Goal: Task Accomplishment & Management: Complete application form

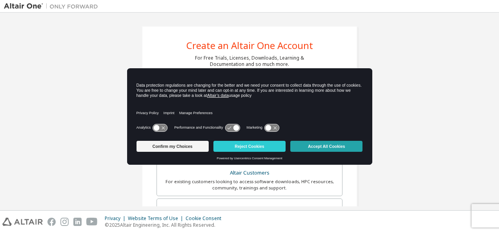
click at [317, 147] on button "Accept All Cookies" at bounding box center [326, 146] width 72 height 11
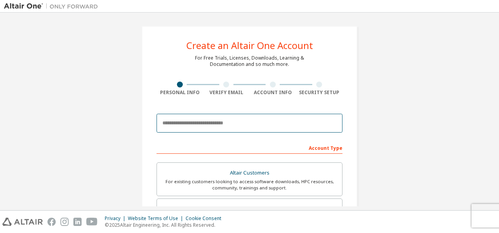
click at [222, 126] on input "email" at bounding box center [249, 123] width 186 height 19
click at [259, 118] on input "**********" at bounding box center [249, 123] width 186 height 19
type input "*"
type input "*******"
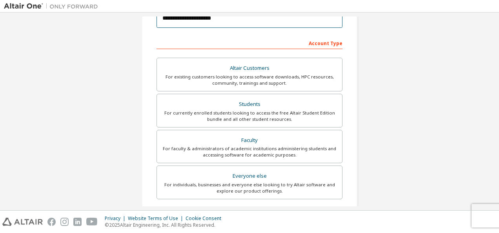
scroll to position [223, 0]
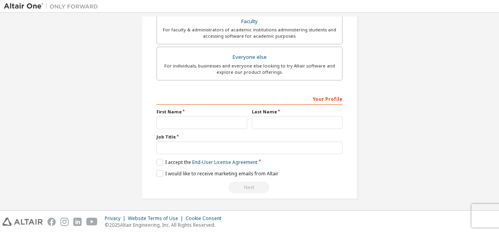
type input "**********"
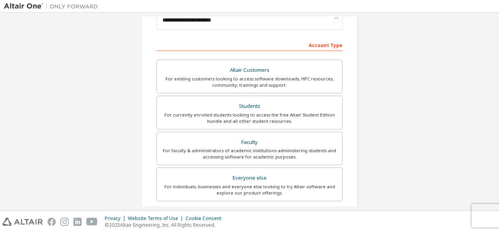
click at [177, 121] on div "For currently enrolled students looking to access the free Altair Student Editi…" at bounding box center [250, 118] width 176 height 13
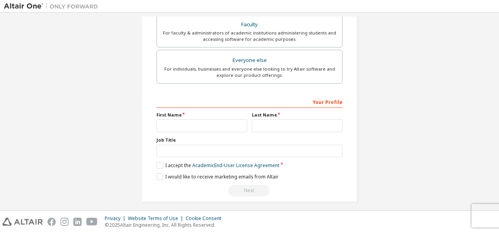
scroll to position [223, 0]
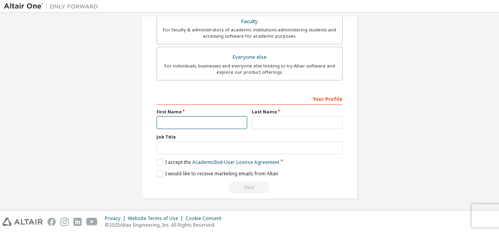
click at [180, 120] on input "text" at bounding box center [201, 122] width 91 height 13
type input "****"
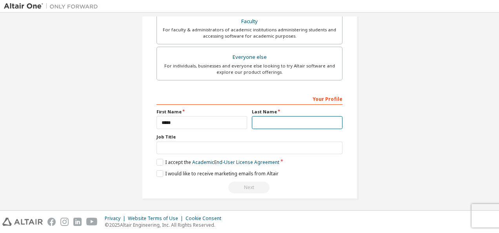
click at [265, 121] on input "text" at bounding box center [297, 122] width 91 height 13
type input "*****"
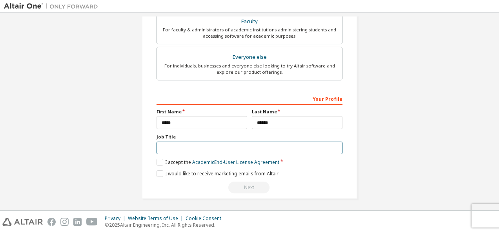
click at [221, 142] on input "text" at bounding box center [249, 148] width 186 height 13
type input "*"
click at [157, 145] on input "*******" at bounding box center [249, 148] width 186 height 13
type input "*******"
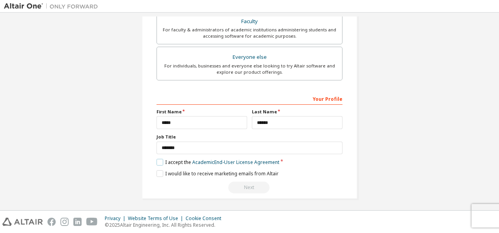
click at [156, 159] on label "I accept the Academic End-User License Agreement" at bounding box center [217, 162] width 123 height 7
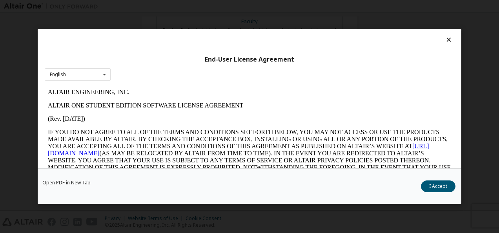
scroll to position [31, 0]
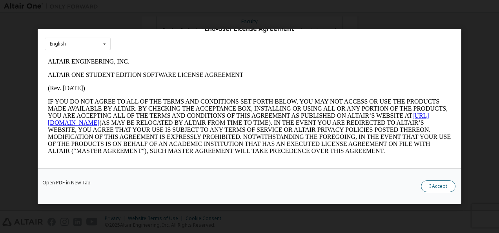
click at [430, 183] on button "I Accept" at bounding box center [438, 186] width 35 height 12
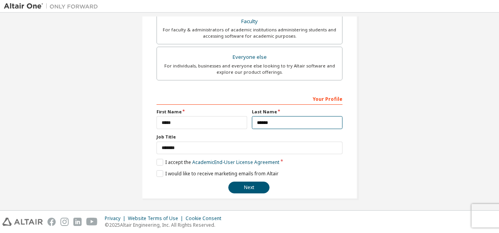
click at [289, 120] on input "*****" at bounding box center [297, 122] width 91 height 13
type input "**********"
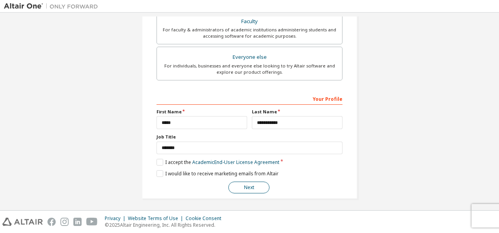
click at [256, 187] on button "Next" at bounding box center [248, 188] width 41 height 12
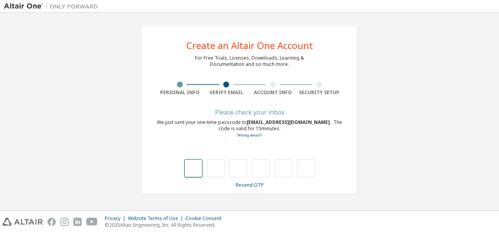
click at [201, 170] on input "text" at bounding box center [193, 168] width 18 height 18
type input "*"
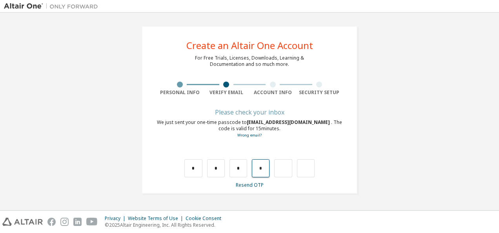
click at [262, 169] on input "*" at bounding box center [261, 168] width 18 height 18
type input "*"
click at [217, 169] on input "*" at bounding box center [216, 168] width 18 height 18
type input "*"
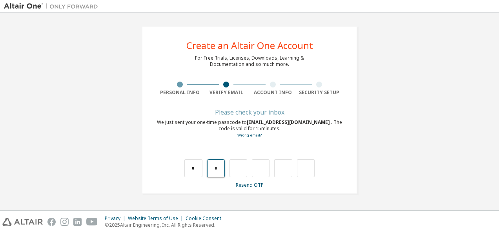
click at [219, 169] on input "*" at bounding box center [216, 168] width 18 height 18
type input "*"
click at [219, 169] on input "*" at bounding box center [216, 168] width 18 height 18
type input "*"
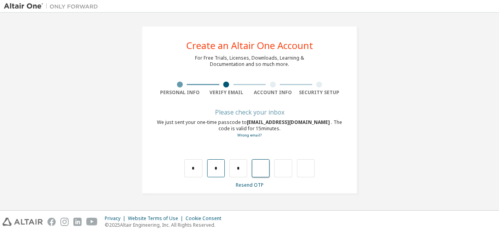
type input "*"
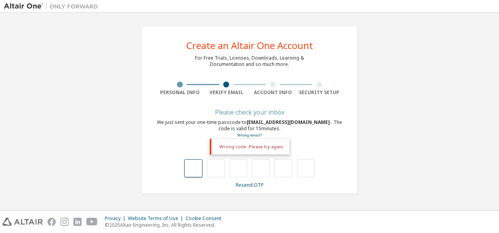
click at [190, 160] on input "text" at bounding box center [193, 168] width 18 height 18
type input "*"
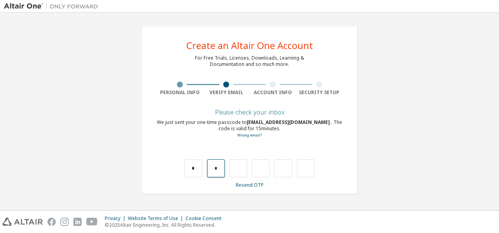
click at [223, 169] on input "*" at bounding box center [216, 168] width 18 height 18
type input "*"
click at [223, 169] on input "*" at bounding box center [216, 168] width 18 height 18
click at [223, 169] on input "text" at bounding box center [216, 168] width 18 height 18
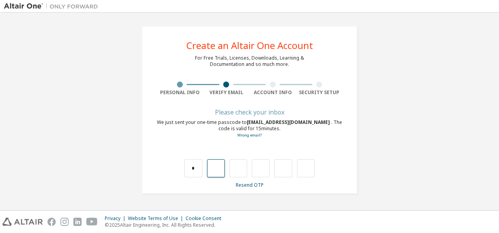
type input "*"
click at [265, 167] on input "*" at bounding box center [261, 168] width 18 height 18
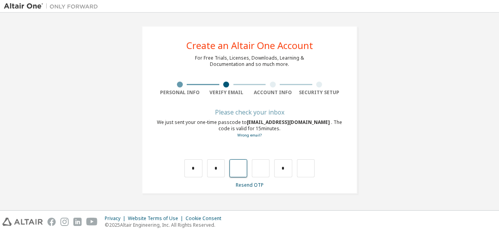
type input "*"
click at [288, 175] on input "text" at bounding box center [283, 168] width 18 height 18
click at [264, 173] on input "*" at bounding box center [261, 168] width 18 height 18
type input "*"
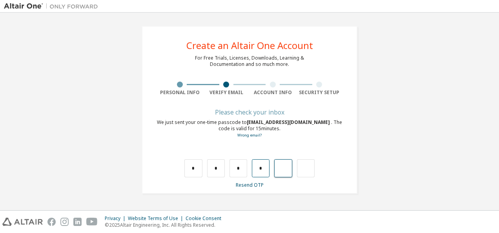
type input "*"
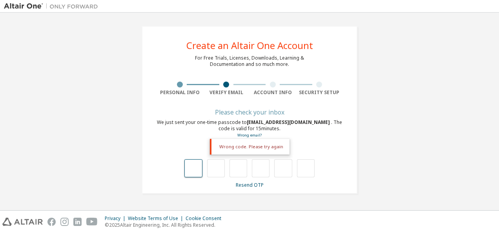
click at [193, 166] on input "text" at bounding box center [193, 168] width 18 height 18
type input "*"
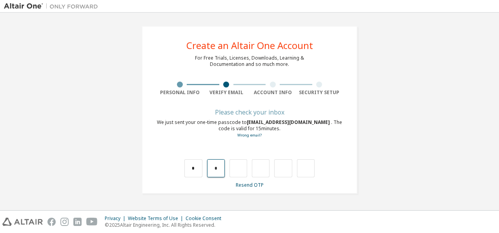
click at [216, 170] on input "*" at bounding box center [216, 168] width 18 height 18
type input "*"
click at [216, 170] on input "*" at bounding box center [216, 168] width 18 height 18
drag, startPoint x: 216, startPoint y: 170, endPoint x: 197, endPoint y: 167, distance: 19.4
click at [197, 167] on div "* *" at bounding box center [249, 168] width 130 height 18
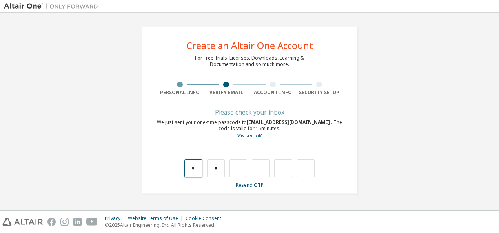
click at [197, 167] on input "*" at bounding box center [193, 168] width 18 height 18
type input "*"
click at [217, 171] on input "*" at bounding box center [216, 168] width 18 height 18
type input "*"
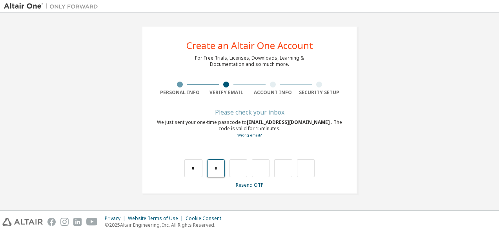
click at [219, 167] on input "*" at bounding box center [216, 168] width 18 height 18
type input "*"
click at [219, 167] on input "*" at bounding box center [216, 168] width 18 height 18
type input "*"
click at [220, 170] on input "*" at bounding box center [216, 168] width 18 height 18
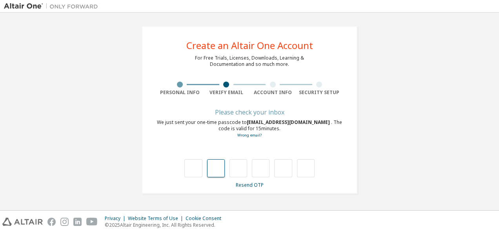
type input "*"
click at [255, 184] on link "Resend OTP" at bounding box center [250, 185] width 28 height 7
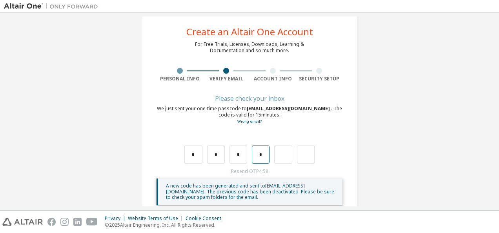
scroll to position [15, 0]
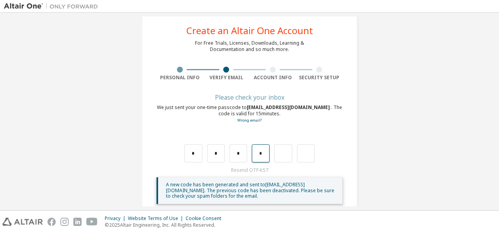
click at [265, 156] on input "*" at bounding box center [261, 153] width 18 height 18
type input "*"
click at [219, 156] on input "*" at bounding box center [216, 153] width 18 height 18
type input "*"
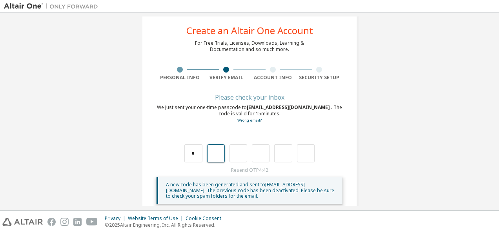
type input "*"
click at [285, 156] on input "text" at bounding box center [283, 153] width 18 height 18
click at [195, 153] on input "*" at bounding box center [193, 153] width 18 height 18
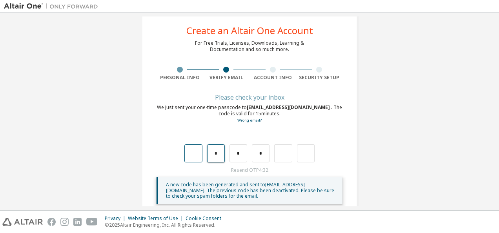
type input "*"
click at [263, 155] on input "*" at bounding box center [261, 153] width 18 height 18
click at [304, 153] on input "text" at bounding box center [306, 153] width 18 height 18
type input "*"
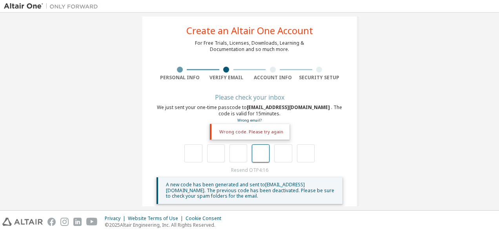
click at [259, 157] on input "text" at bounding box center [261, 153] width 18 height 18
type input "*"
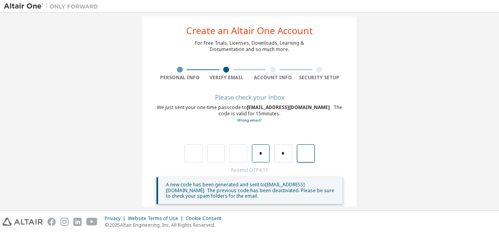
scroll to position [27, 0]
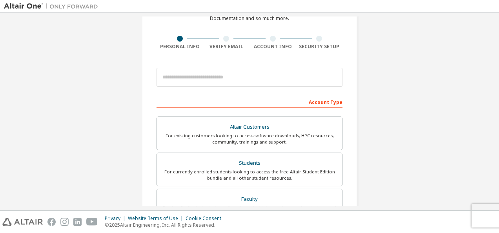
scroll to position [4, 0]
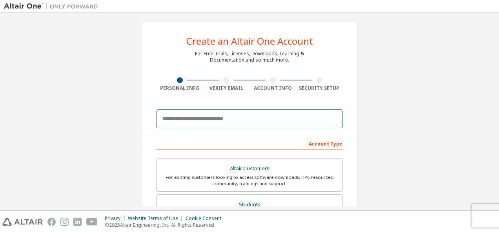
click at [179, 123] on input "email" at bounding box center [249, 118] width 186 height 19
type input "**********"
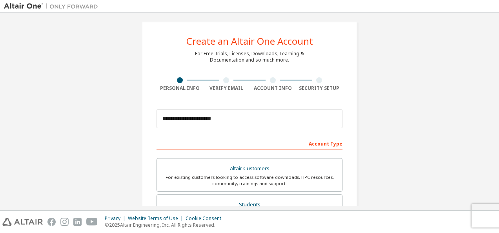
type input "****"
type input "**********"
type input "*******"
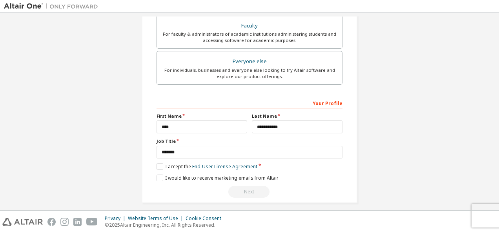
scroll to position [223, 0]
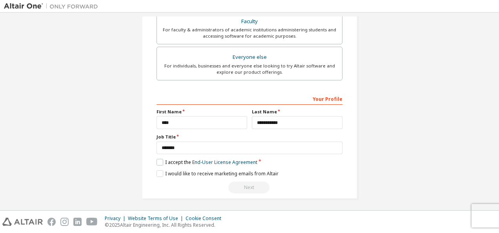
click at [156, 160] on label "I accept the End-User License Agreement" at bounding box center [206, 162] width 101 height 7
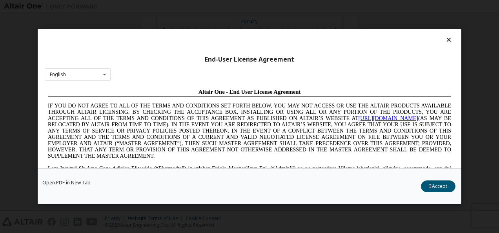
scroll to position [0, 0]
click at [442, 185] on button "I Accept" at bounding box center [438, 186] width 35 height 12
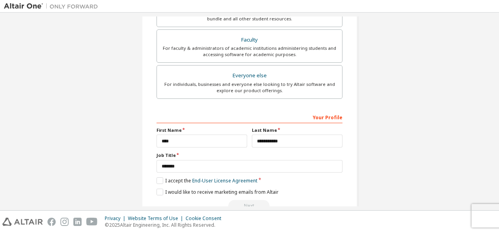
scroll to position [223, 0]
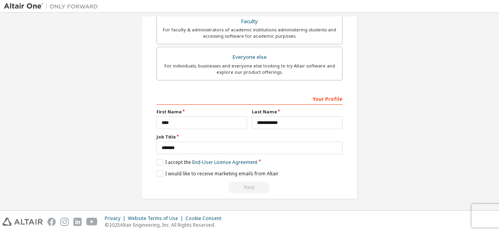
click at [254, 185] on div "Next" at bounding box center [249, 188] width 186 height 12
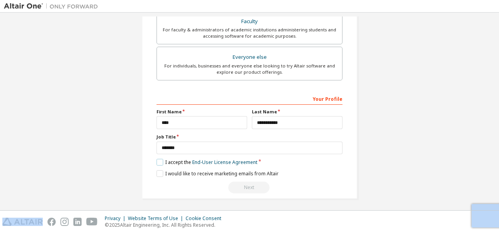
click at [158, 163] on label "I accept the End-User License Agreement" at bounding box center [206, 162] width 101 height 7
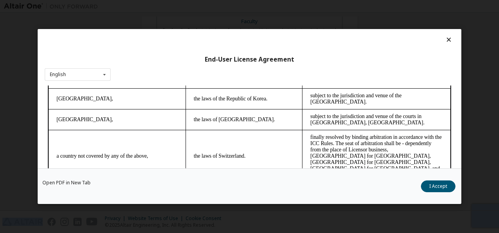
scroll to position [31, 0]
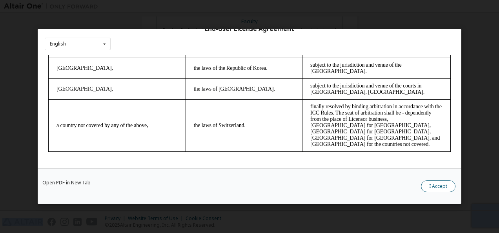
click at [424, 187] on button "I Accept" at bounding box center [438, 186] width 35 height 12
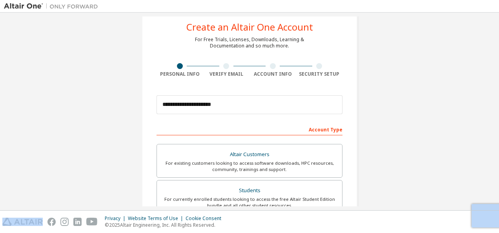
scroll to position [0, 0]
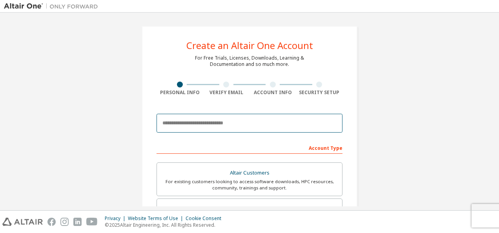
click at [190, 123] on input "email" at bounding box center [249, 123] width 186 height 19
type input "**********"
type input "****"
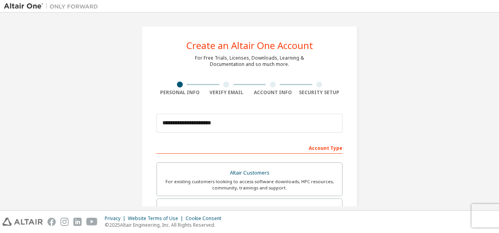
type input "**********"
type input "*******"
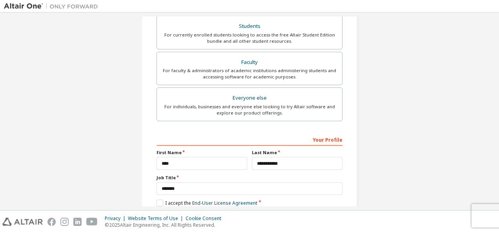
scroll to position [223, 0]
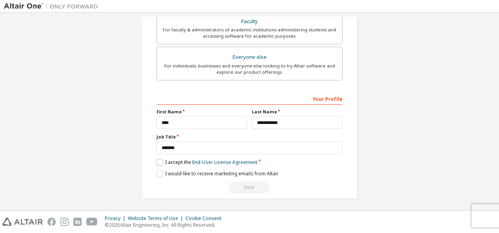
click at [156, 162] on label "I accept the End-User License Agreement" at bounding box center [206, 162] width 101 height 7
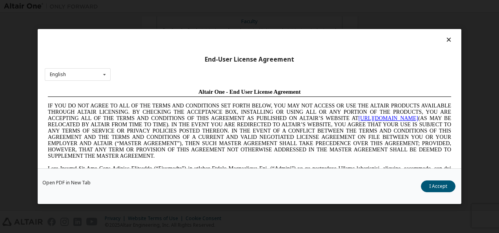
scroll to position [0, 0]
click at [438, 189] on button "I Accept" at bounding box center [438, 186] width 35 height 12
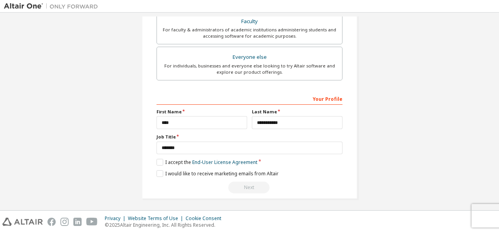
click at [251, 187] on div "Next" at bounding box center [249, 188] width 186 height 12
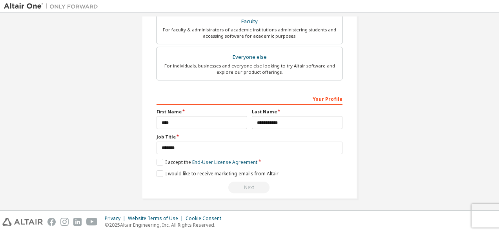
click at [251, 187] on div "Next" at bounding box center [249, 188] width 186 height 12
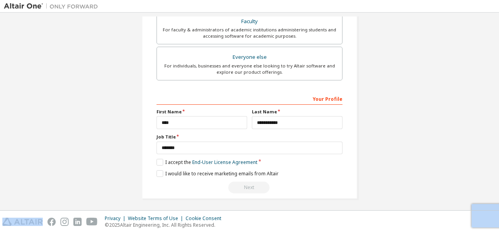
click at [251, 187] on div "Next" at bounding box center [249, 188] width 186 height 12
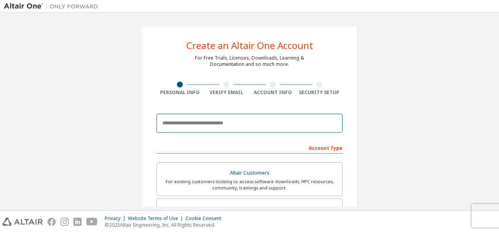
click at [186, 129] on input "email" at bounding box center [249, 123] width 186 height 19
type input "**********"
type input "****"
type input "**********"
type input "*******"
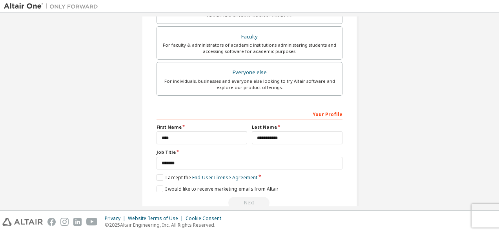
scroll to position [223, 0]
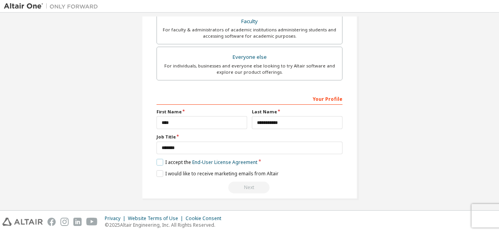
click at [156, 161] on label "I accept the End-User License Agreement" at bounding box center [206, 162] width 101 height 7
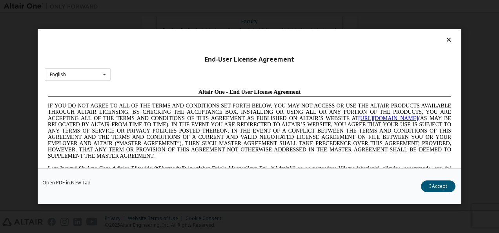
scroll to position [0, 0]
drag, startPoint x: 456, startPoint y: 189, endPoint x: 442, endPoint y: 187, distance: 13.9
click at [442, 187] on div "Open PDF in New Tab I Accept" at bounding box center [249, 186] width 423 height 36
click at [442, 187] on button "I Accept" at bounding box center [438, 186] width 35 height 12
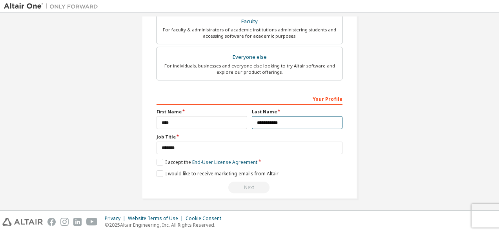
click at [293, 116] on input "**********" at bounding box center [297, 122] width 91 height 13
type input "**********"
click at [263, 189] on div "Next" at bounding box center [249, 188] width 186 height 12
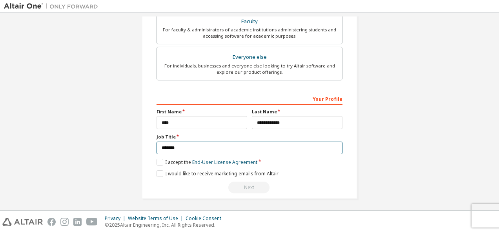
click at [195, 143] on input "*******" at bounding box center [249, 148] width 186 height 13
type input "*******"
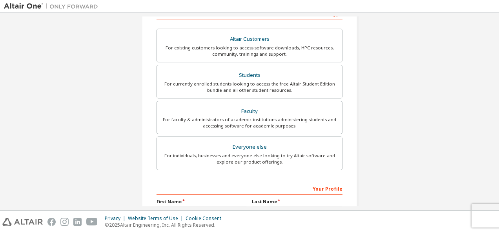
scroll to position [191, 0]
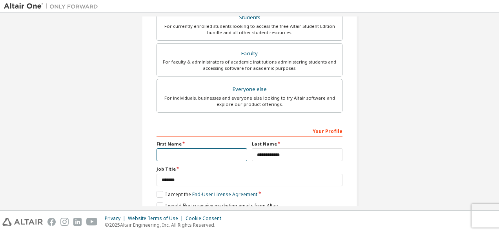
click at [195, 154] on input "text" at bounding box center [201, 154] width 91 height 13
type input "****"
type input "**********"
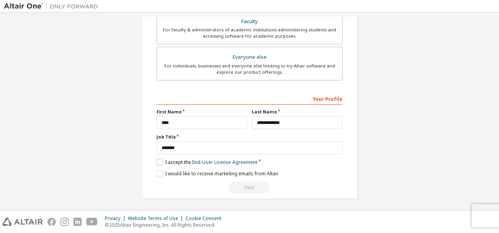
click at [156, 159] on label "I accept the End-User License Agreement" at bounding box center [206, 162] width 101 height 7
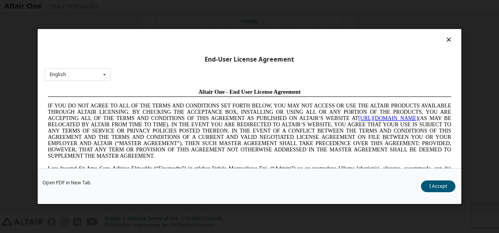
scroll to position [0, 0]
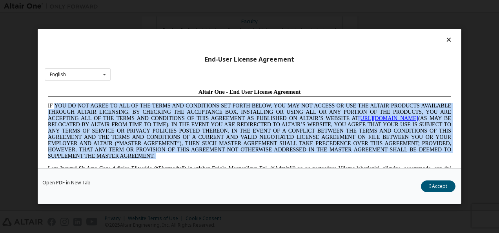
click at [155, 157] on span "IF YOU DO NOT AGREE TO ALL OF THE TERMS AND CONDITIONS SET FORTH BELOW, YOU MAY…" at bounding box center [249, 131] width 403 height 56
drag, startPoint x: 200, startPoint y: 243, endPoint x: 155, endPoint y: 157, distance: 96.8
click at [155, 157] on span "IF YOU DO NOT AGREE TO ALL OF THE TERMS AND CONDITIONS SET FORTH BELOW, YOU MAY…" at bounding box center [249, 131] width 403 height 56
click at [328, 156] on p "IF YOU DO NOT AGREE TO ALL OF THE TERMS AND CONDITIONS SET FORTH BELOW, YOU MAY…" at bounding box center [249, 131] width 403 height 56
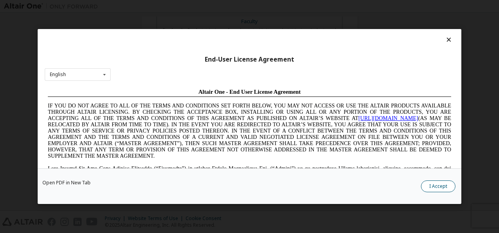
click at [435, 187] on button "I Accept" at bounding box center [438, 186] width 35 height 12
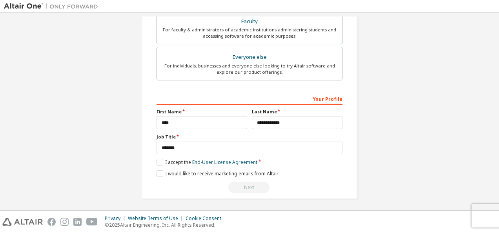
click at [238, 182] on div "Next" at bounding box center [249, 188] width 186 height 12
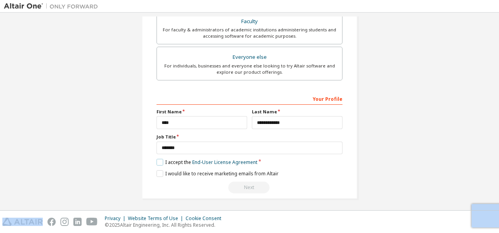
click at [156, 162] on label "I accept the End-User License Agreement" at bounding box center [206, 162] width 101 height 7
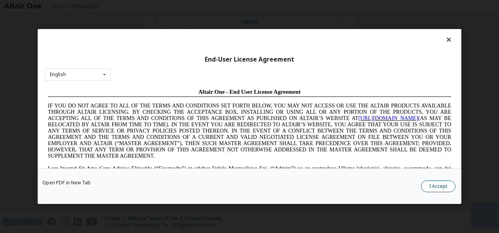
click at [447, 191] on button "I Accept" at bounding box center [438, 186] width 35 height 12
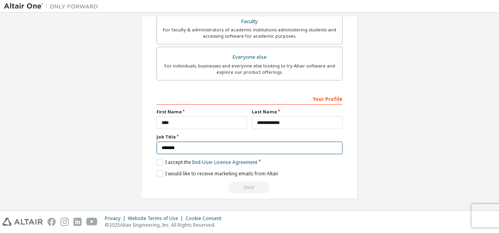
click at [201, 148] on input "*******" at bounding box center [249, 148] width 186 height 13
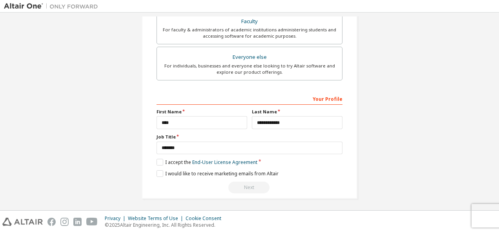
click at [394, 157] on div "**********" at bounding box center [249, 0] width 491 height 415
click at [158, 171] on label "I would like to receive marketing emails from Altair" at bounding box center [217, 173] width 122 height 7
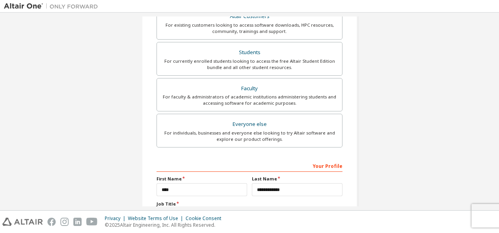
scroll to position [114, 0]
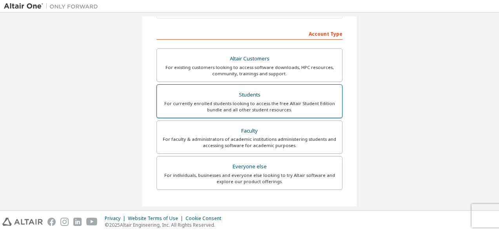
click at [293, 102] on div "For currently enrolled students looking to access the free Altair Student Editi…" at bounding box center [250, 106] width 176 height 13
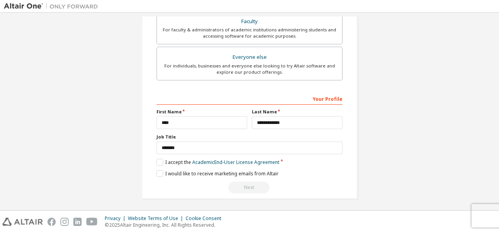
scroll to position [223, 0]
click at [181, 123] on input "****" at bounding box center [201, 122] width 91 height 13
click at [158, 159] on label "I accept the Academic End-User License Agreement" at bounding box center [217, 162] width 123 height 7
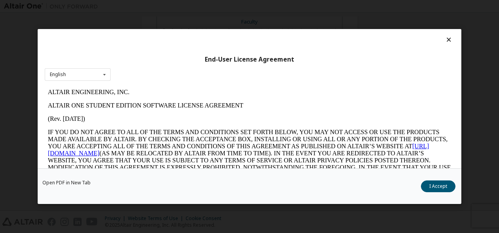
scroll to position [0, 0]
click at [429, 190] on button "I Accept" at bounding box center [438, 186] width 35 height 12
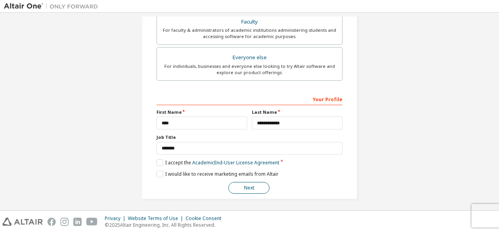
click at [246, 186] on button "Next" at bounding box center [248, 188] width 41 height 12
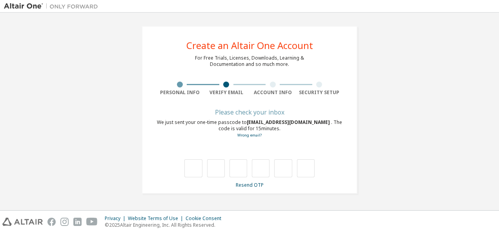
type input "*"
click at [223, 169] on input "*" at bounding box center [216, 168] width 18 height 18
click at [216, 162] on input "text" at bounding box center [216, 168] width 18 height 18
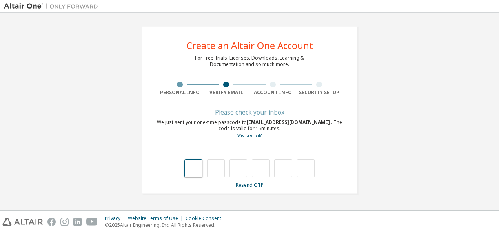
click at [188, 169] on input "text" at bounding box center [193, 168] width 18 height 18
click at [216, 166] on input "text" at bounding box center [216, 168] width 18 height 18
click at [187, 176] on input "text" at bounding box center [193, 168] width 18 height 18
type input "*"
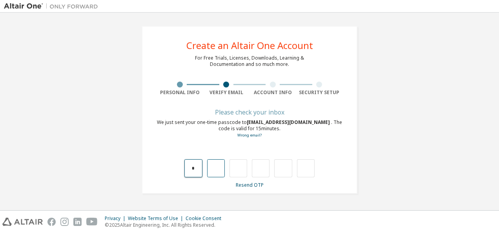
click at [219, 168] on input "text" at bounding box center [216, 168] width 18 height 18
type input "*"
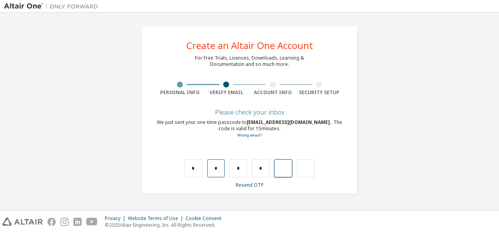
type input "*"
type input "**"
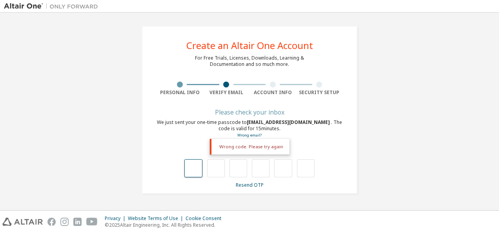
click at [191, 166] on input "text" at bounding box center [193, 168] width 18 height 18
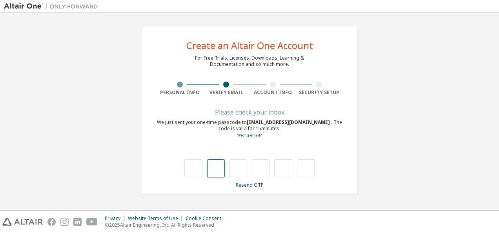
click at [220, 170] on input "text" at bounding box center [216, 168] width 18 height 18
click at [196, 163] on input "text" at bounding box center [193, 168] width 18 height 18
type input "*"
click at [221, 170] on input "*" at bounding box center [216, 168] width 18 height 18
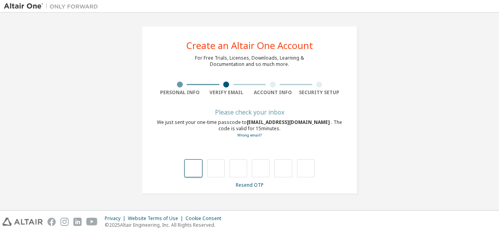
type input "*"
click at [267, 169] on input "*" at bounding box center [261, 168] width 18 height 18
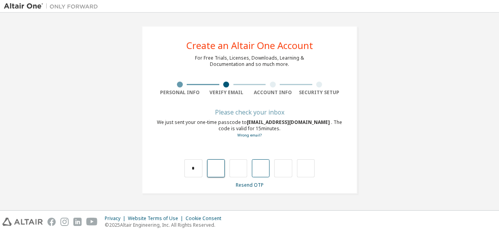
type input "*"
click at [245, 168] on input "*" at bounding box center [238, 168] width 18 height 18
type input "*"
click at [194, 175] on input "*" at bounding box center [193, 168] width 18 height 18
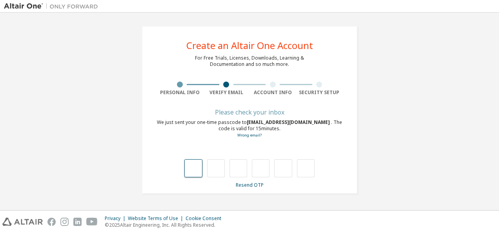
type input "*"
click at [220, 165] on input "*" at bounding box center [216, 168] width 18 height 18
click at [214, 165] on input "text" at bounding box center [216, 168] width 18 height 18
type input "*"
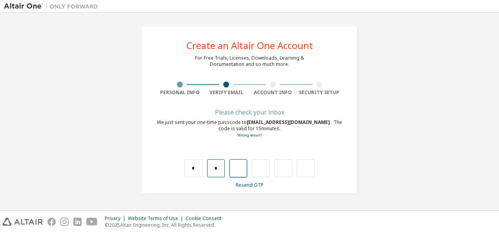
type input "*"
click at [232, 167] on input "*" at bounding box center [238, 168] width 18 height 18
type input "*"
click at [233, 167] on input "*" at bounding box center [238, 168] width 18 height 18
click at [265, 171] on input "*" at bounding box center [261, 168] width 18 height 18
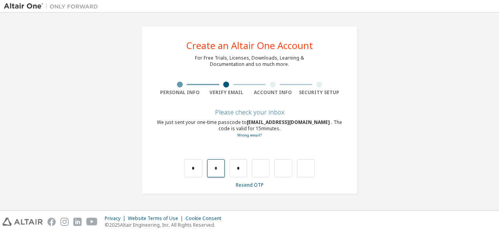
click at [223, 169] on input "*" at bounding box center [216, 168] width 18 height 18
type input "*"
click at [199, 172] on input "*" at bounding box center [193, 168] width 18 height 18
type input "*"
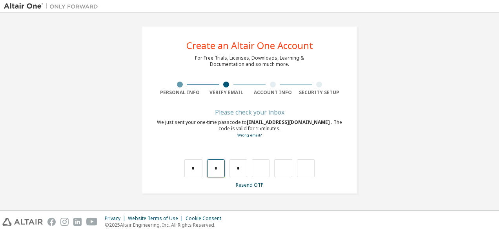
click at [220, 167] on input "*" at bounding box center [216, 168] width 18 height 18
type input "*"
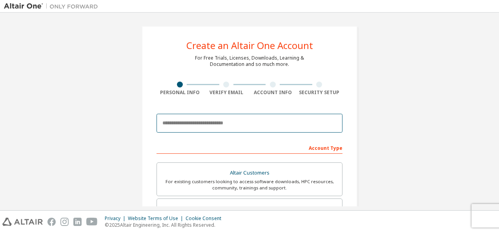
click at [164, 125] on input "email" at bounding box center [249, 123] width 186 height 19
type input "**********"
type input "****"
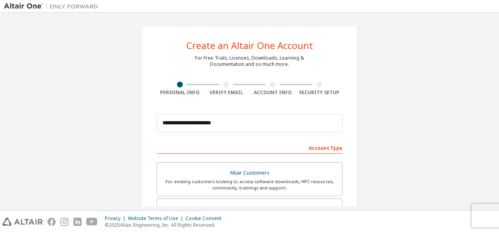
type input "**********"
type input "*******"
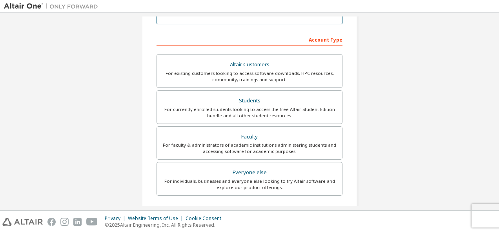
scroll to position [109, 0]
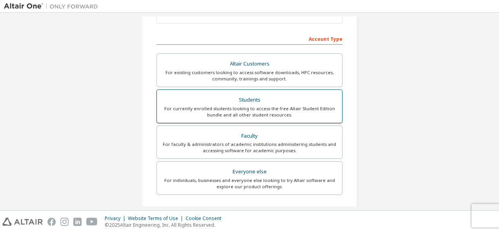
click at [220, 109] on div "For currently enrolled students looking to access the free Altair Student Editi…" at bounding box center [250, 111] width 176 height 13
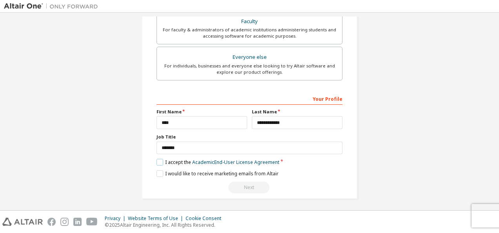
click at [157, 159] on label "I accept the Academic End-User License Agreement" at bounding box center [217, 162] width 123 height 7
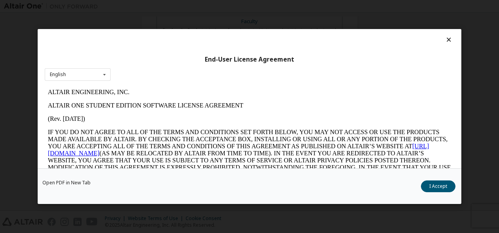
scroll to position [0, 0]
click at [427, 184] on button "I Accept" at bounding box center [438, 186] width 35 height 12
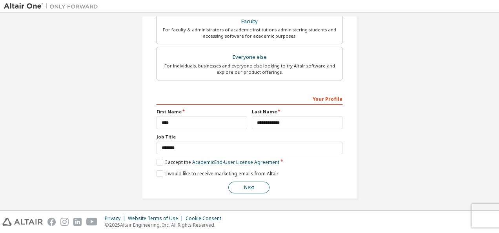
click at [252, 188] on button "Next" at bounding box center [248, 188] width 41 height 12
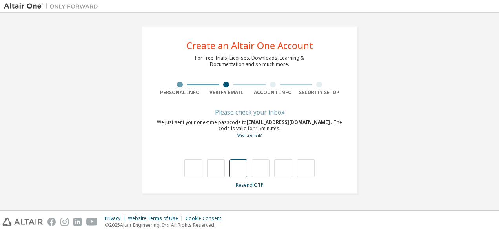
type input "*"
click at [212, 167] on input "*" at bounding box center [216, 168] width 18 height 18
type input "*"
click at [218, 165] on input "*" at bounding box center [216, 168] width 18 height 18
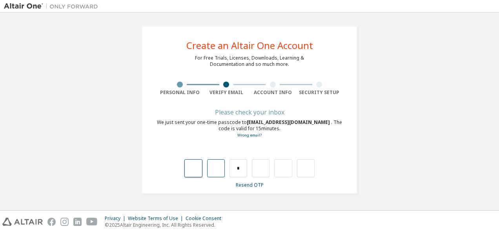
type input "*"
click at [197, 173] on input "text" at bounding box center [193, 168] width 18 height 18
type input "*"
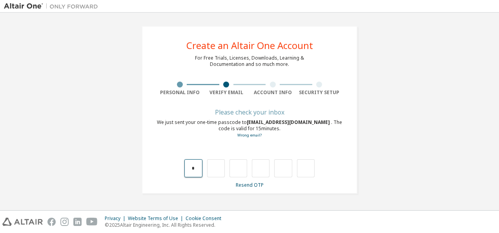
click at [197, 173] on input "*" at bounding box center [193, 168] width 18 height 18
click at [211, 172] on input "text" at bounding box center [216, 168] width 18 height 18
type input "*"
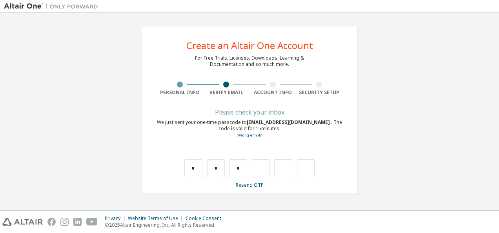
click at [247, 167] on div "* * *" at bounding box center [249, 168] width 130 height 18
click at [243, 166] on input "*" at bounding box center [238, 168] width 18 height 18
type input "*"
click at [203, 169] on div "*" at bounding box center [249, 168] width 130 height 18
click at [202, 169] on input "*" at bounding box center [193, 168] width 18 height 18
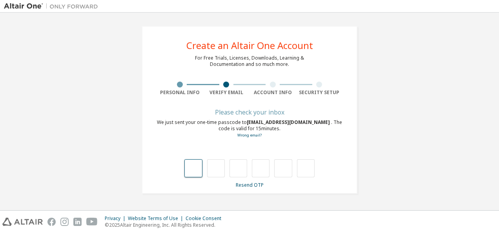
type input "*"
click at [223, 171] on input "text" at bounding box center [216, 168] width 18 height 18
click at [205, 167] on div "*" at bounding box center [249, 168] width 130 height 18
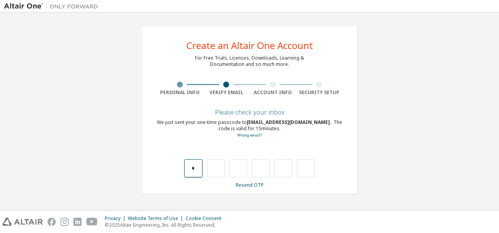
click at [200, 167] on input "*" at bounding box center [193, 168] width 18 height 18
click at [429, 143] on div "**********" at bounding box center [249, 109] width 491 height 187
click at [197, 167] on input "*" at bounding box center [193, 168] width 18 height 18
type input "*"
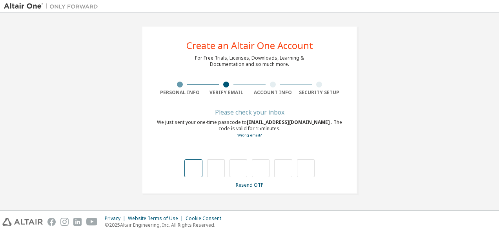
type input "*"
click at [247, 182] on link "Resend OTP" at bounding box center [250, 185] width 28 height 7
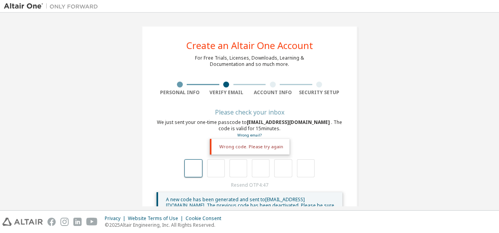
click at [187, 163] on input "text" at bounding box center [193, 168] width 18 height 18
type input "*"
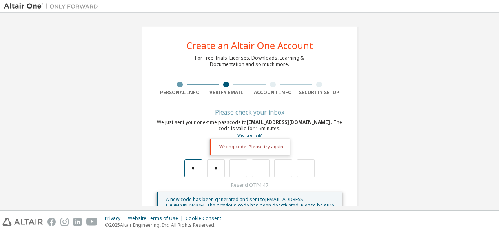
type input "*"
click at [195, 173] on input "text" at bounding box center [193, 168] width 18 height 18
type input "*"
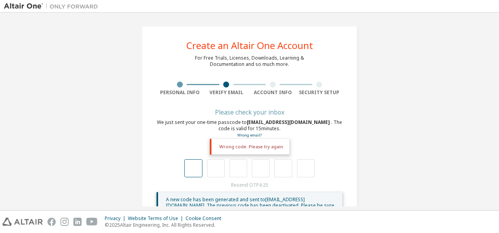
type input "*"
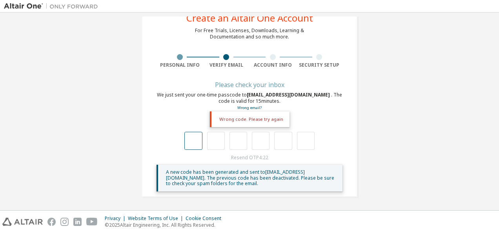
scroll to position [27, 0]
click at [188, 143] on input "text" at bounding box center [193, 141] width 18 height 18
type input "*"
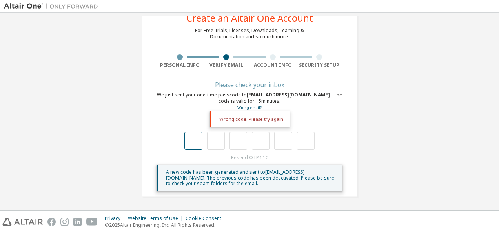
type input "*"
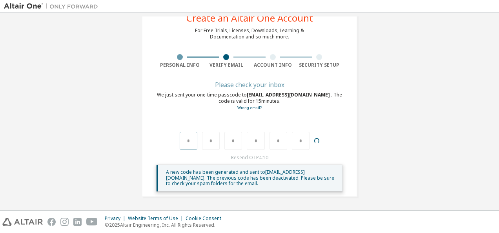
scroll to position [0, 0]
